Goal: Task Accomplishment & Management: Manage account settings

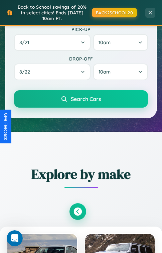
scroll to position [404, 0]
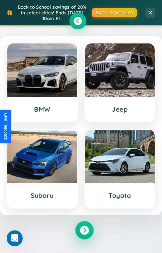
click at [84, 231] on icon at bounding box center [84, 229] width 9 height 9
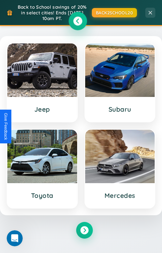
click at [77, 22] on icon at bounding box center [77, 20] width 9 height 9
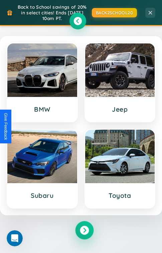
click at [84, 231] on icon at bounding box center [84, 229] width 9 height 9
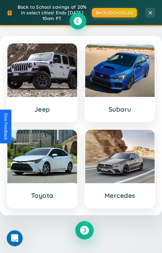
click at [84, 231] on icon at bounding box center [84, 229] width 9 height 9
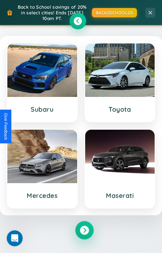
click at [84, 231] on icon at bounding box center [84, 229] width 9 height 9
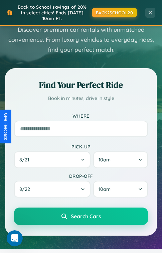
scroll to position [0, 0]
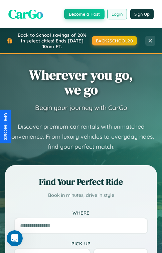
click at [117, 14] on button "Login" at bounding box center [117, 14] width 20 height 11
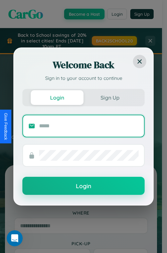
click at [89, 125] on input "text" at bounding box center [88, 125] width 99 height 11
type input "**********"
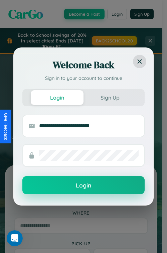
click at [83, 185] on button "Login" at bounding box center [83, 185] width 122 height 18
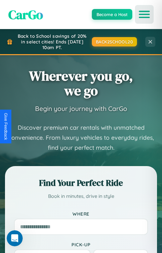
click at [144, 14] on icon "Open menu" at bounding box center [145, 14] width 10 height 6
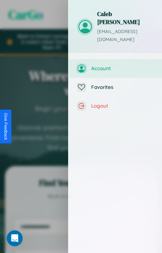
click at [115, 65] on span "Account" at bounding box center [122, 68] width 62 height 6
